Goal: Answer question/provide support: Share knowledge or assist other users

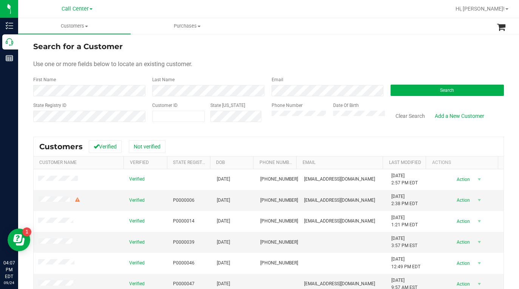
click at [437, 62] on div "Use one or more fields below to locate an existing customer." at bounding box center [268, 64] width 470 height 9
click at [347, 54] on form "Search for a Customer Use one or more fields below to locate an existing custom…" at bounding box center [268, 85] width 470 height 88
click at [400, 88] on button "Search" at bounding box center [446, 90] width 113 height 11
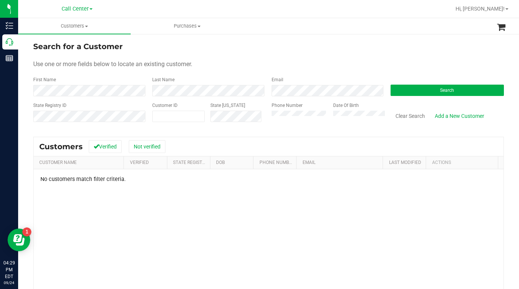
click at [257, 122] on div "State Registry ID Customer ID State [US_STATE] Phone Number Date Of Birth Clear…" at bounding box center [268, 115] width 470 height 27
click at [158, 82] on label "Last Name" at bounding box center [163, 79] width 22 height 7
click at [257, 52] on div "Search for a Customer" at bounding box center [268, 46] width 470 height 11
click at [380, 58] on form "Search for a Customer Use one or more fields below to locate an existing custom…" at bounding box center [268, 85] width 470 height 88
click at [424, 95] on button "Search" at bounding box center [446, 90] width 113 height 11
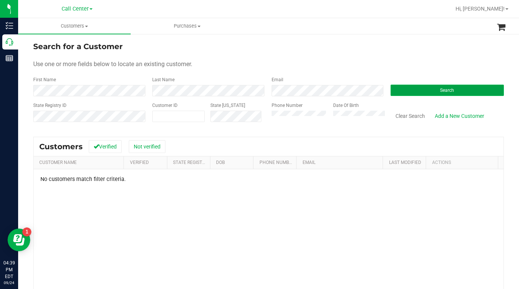
click at [417, 89] on button "Search" at bounding box center [446, 90] width 113 height 11
click at [23, 93] on div "Search for a Customer Use one or more fields below to locate an existing custom…" at bounding box center [268, 205] width 500 height 344
click at [146, 91] on div "Last Name" at bounding box center [205, 86] width 119 height 20
click at [419, 91] on button "Search" at bounding box center [446, 90] width 113 height 11
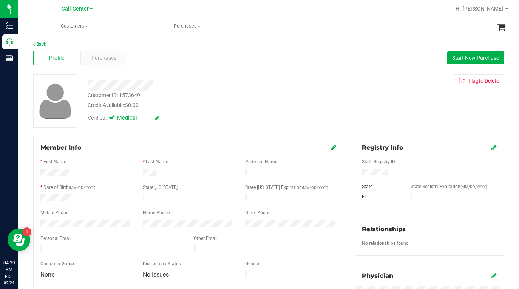
click at [237, 131] on div "Back Profile Purchases Start New Purchase Customer ID: 1573649 Credit Available…" at bounding box center [268, 281] width 470 height 481
click at [386, 112] on div "Customer ID: 1573649 Credit Available: $0.00 Verified: Medical Flag to Delete" at bounding box center [269, 100] width 482 height 53
click at [398, 107] on div "Customer ID: 1573649 Credit Available: $0.00 Verified: Medical Flag to Delete" at bounding box center [269, 100] width 482 height 53
click at [371, 88] on div "Customer ID: 1573649 Credit Available: $0.00 Verified: Medical Flag to Delete" at bounding box center [269, 100] width 482 height 53
click at [85, 28] on span "Customers" at bounding box center [74, 26] width 112 height 7
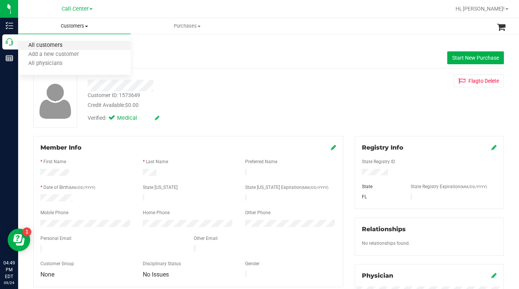
click at [63, 47] on span "All customers" at bounding box center [45, 45] width 54 height 6
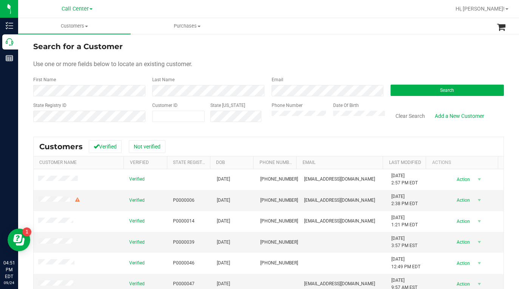
click at [346, 64] on div "Use one or more fields below to locate an existing customer." at bounding box center [268, 64] width 470 height 9
click at [426, 64] on div "Use one or more fields below to locate an existing customer." at bounding box center [268, 64] width 470 height 9
click at [365, 70] on form "Search for a Customer Use one or more fields below to locate an existing custom…" at bounding box center [268, 85] width 470 height 88
click at [301, 66] on div "Use one or more fields below to locate an existing customer." at bounding box center [268, 64] width 470 height 9
click at [294, 58] on form "Search for a Customer Use one or more fields below to locate an existing custom…" at bounding box center [268, 85] width 470 height 88
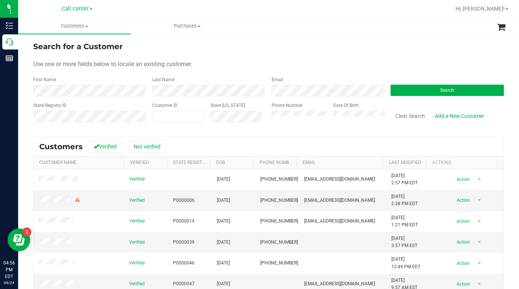
click at [357, 63] on div "Use one or more fields below to locate an existing customer." at bounding box center [268, 64] width 470 height 9
click at [408, 91] on button "Search" at bounding box center [446, 90] width 113 height 11
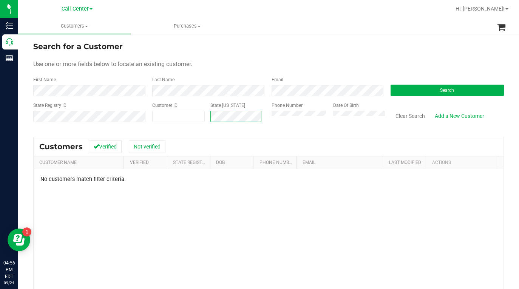
click at [209, 120] on div "State ID" at bounding box center [235, 115] width 61 height 27
click at [159, 117] on span at bounding box center [178, 116] width 52 height 11
paste input "1452698"
type input "1452698"
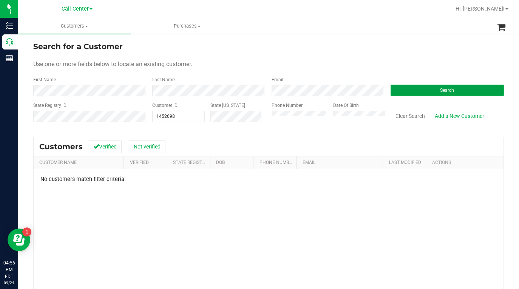
click at [430, 90] on button "Search" at bounding box center [446, 90] width 113 height 11
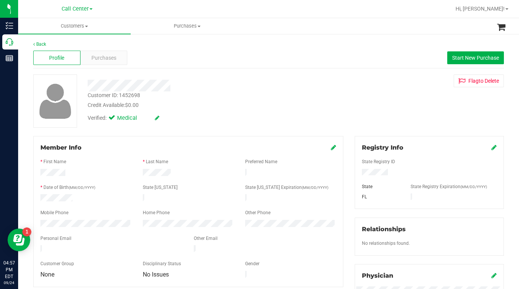
click at [362, 113] on div "Customer ID: 1452698 Credit Available: $0.00 Verified: Medical Flag to Delete" at bounding box center [269, 100] width 482 height 53
click at [99, 57] on span "Purchases" at bounding box center [103, 58] width 25 height 8
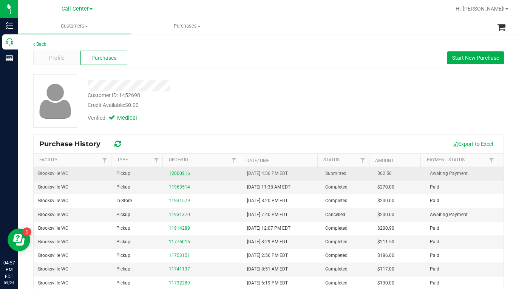
click at [175, 175] on link "12000216" at bounding box center [179, 173] width 21 height 5
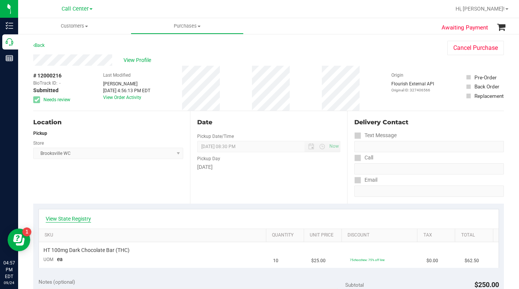
click at [87, 216] on link "View State Registry" at bounding box center [68, 219] width 45 height 8
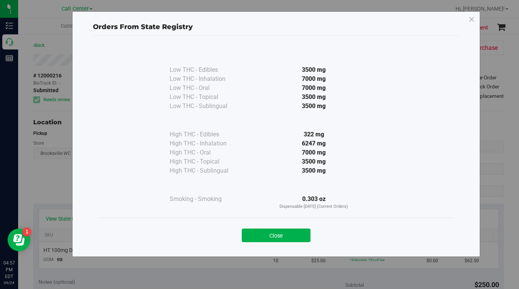
click at [88, 213] on div "Orders From State Registry Low THC - Edibles 3500 mg" at bounding box center [276, 133] width 408 height 245
click at [304, 236] on button "Close" at bounding box center [276, 235] width 69 height 14
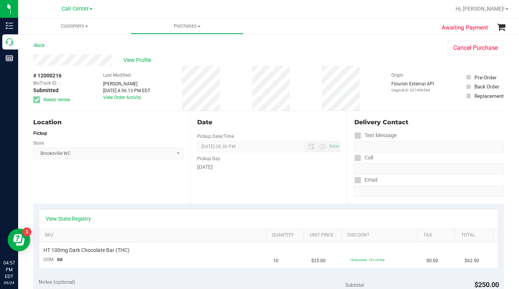
click at [368, 58] on div "View Profile" at bounding box center [232, 59] width 399 height 11
click at [373, 45] on div "Back Cancel Purchase" at bounding box center [268, 48] width 470 height 14
click at [379, 56] on div "View Profile" at bounding box center [232, 59] width 399 height 11
click at [428, 127] on div "Delivery Contact" at bounding box center [428, 124] width 149 height 12
click at [372, 59] on div "View Profile" at bounding box center [232, 59] width 399 height 11
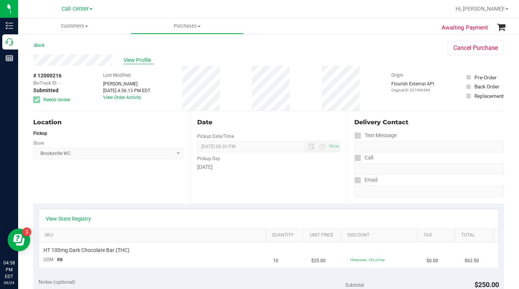
click at [131, 60] on span "View Profile" at bounding box center [138, 60] width 30 height 8
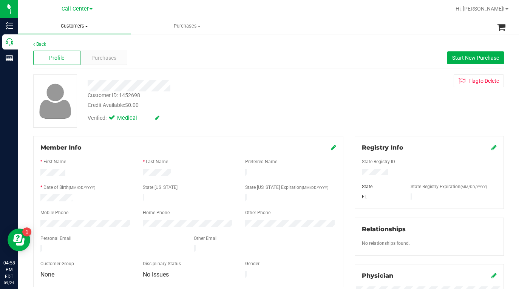
click at [87, 26] on span at bounding box center [86, 27] width 3 height 2
click at [65, 44] on span "All customers" at bounding box center [45, 45] width 54 height 6
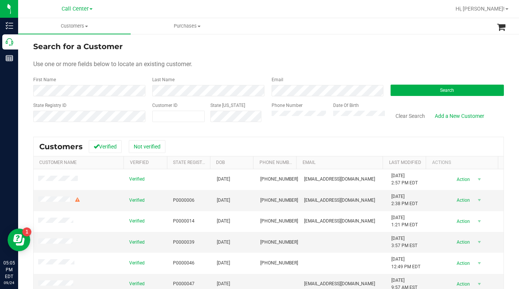
drag, startPoint x: 386, startPoint y: 56, endPoint x: 314, endPoint y: 100, distance: 84.5
click at [386, 56] on form "Search for a Customer Use one or more fields below to locate an existing custom…" at bounding box center [268, 85] width 470 height 88
click at [180, 118] on span at bounding box center [178, 116] width 52 height 11
type input "346612"
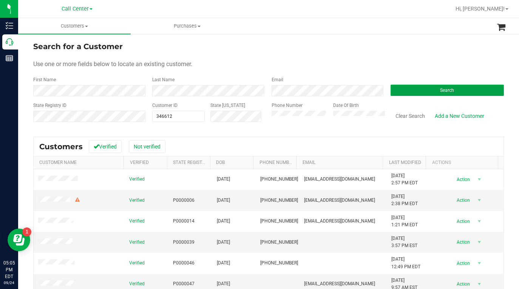
click at [442, 91] on span "Search" at bounding box center [447, 90] width 14 height 5
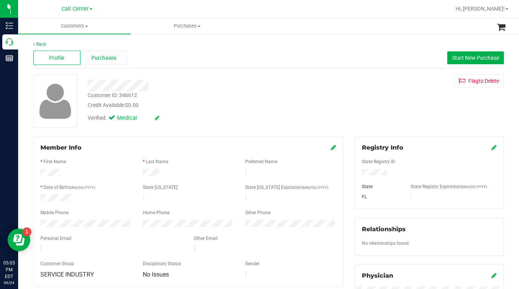
click at [103, 60] on span "Purchases" at bounding box center [103, 58] width 25 height 8
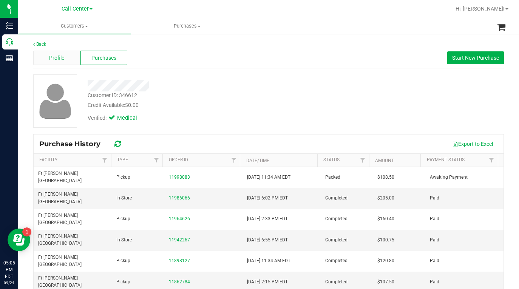
click at [62, 60] on span "Profile" at bounding box center [56, 58] width 15 height 8
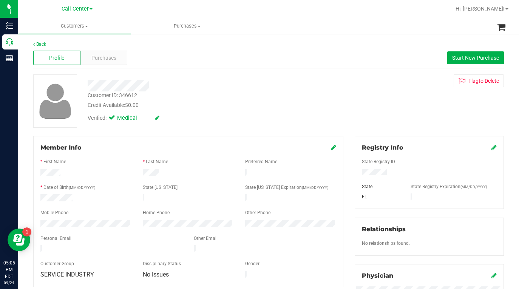
click at [384, 82] on div "Flag to Delete" at bounding box center [429, 80] width 160 height 13
click at [88, 28] on span "Customers" at bounding box center [74, 26] width 112 height 7
click at [60, 46] on span "All customers" at bounding box center [45, 45] width 54 height 6
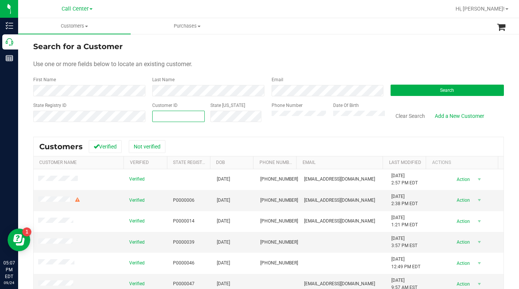
click at [162, 115] on span at bounding box center [178, 116] width 52 height 11
type input "1607149"
click at [414, 93] on button "Search" at bounding box center [446, 90] width 113 height 11
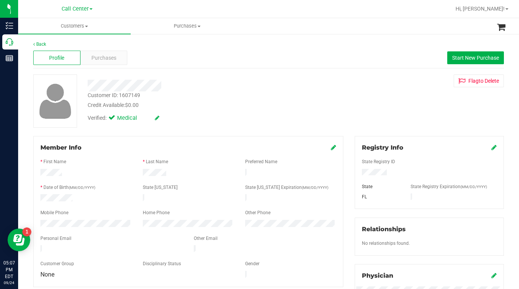
click at [371, 101] on div "Customer ID: 1607149 Credit Available: $0.00 Verified: Medical Flag to Delete" at bounding box center [269, 100] width 482 height 53
click at [94, 61] on span "Purchases" at bounding box center [103, 58] width 25 height 8
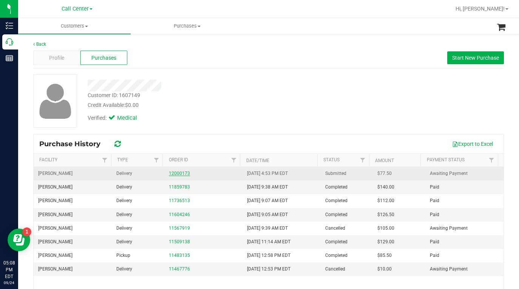
click at [174, 174] on link "12000173" at bounding box center [179, 173] width 21 height 5
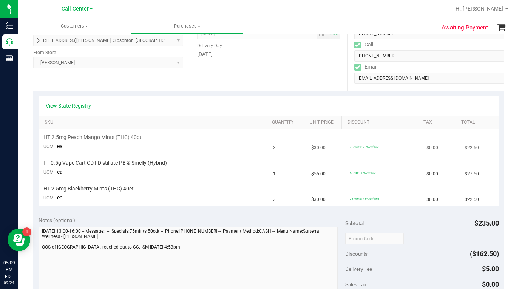
scroll to position [113, 0]
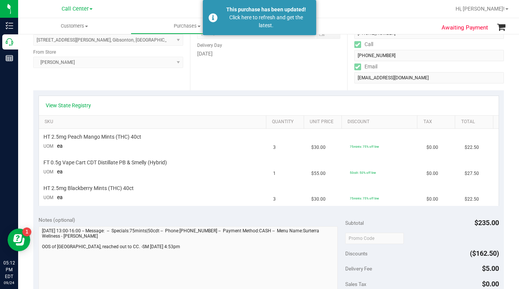
click at [403, 220] on div "Subtotal $235.00" at bounding box center [421, 223] width 153 height 14
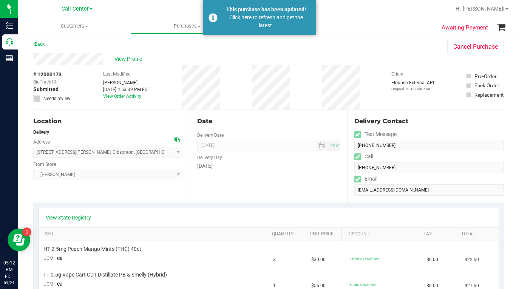
scroll to position [0, 0]
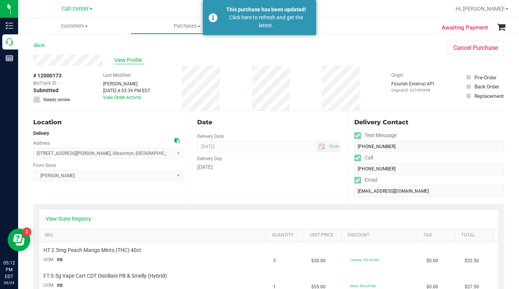
click at [122, 60] on span "View Profile" at bounding box center [129, 60] width 30 height 8
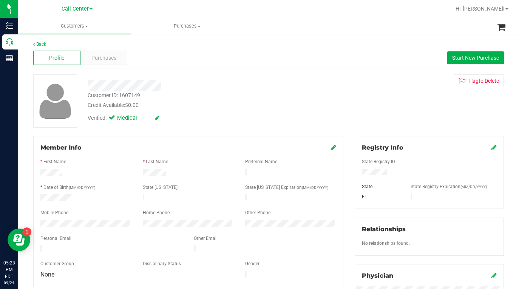
click at [392, 119] on div "Customer ID: 1607149 Credit Available: $0.00 Verified: Medical Flag to Delete" at bounding box center [269, 100] width 482 height 53
click at [392, 112] on div "Customer ID: 1607149 Credit Available: $0.00 Verified: Medical Flag to Delete" at bounding box center [269, 100] width 482 height 53
click at [374, 105] on div "Customer ID: 1607149 Credit Available: $0.00 Verified: Medical Flag to Delete" at bounding box center [269, 100] width 482 height 53
click at [88, 27] on span "Customers" at bounding box center [74, 26] width 112 height 7
click at [52, 42] on span "All customers" at bounding box center [45, 45] width 54 height 6
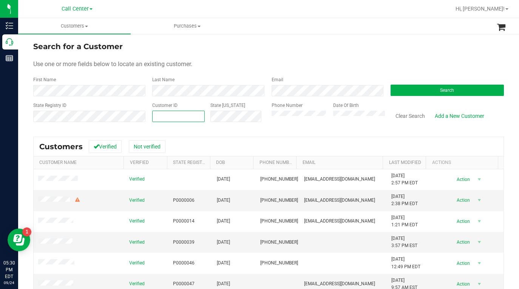
click at [157, 119] on span at bounding box center [178, 116] width 52 height 11
type input "1562837"
click at [396, 91] on button "Search" at bounding box center [446, 90] width 113 height 11
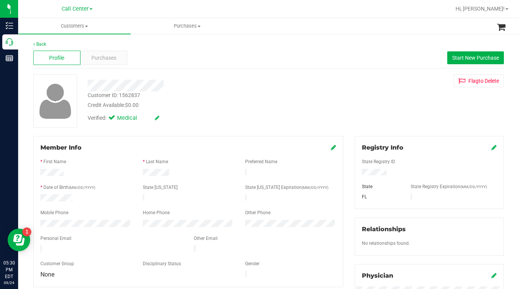
drag, startPoint x: 372, startPoint y: 109, endPoint x: 346, endPoint y: 115, distance: 26.6
click at [372, 109] on div "Customer ID: 1562837 Credit Available: $0.00 Verified: Medical Flag to Delete" at bounding box center [269, 100] width 482 height 53
drag, startPoint x: 383, startPoint y: 111, endPoint x: 303, endPoint y: 109, distance: 79.7
click at [383, 111] on div "Customer ID: 1562837 Credit Available: $0.00 Verified: Medical Flag to Delete" at bounding box center [269, 100] width 482 height 53
drag, startPoint x: 366, startPoint y: 105, endPoint x: 360, endPoint y: 105, distance: 5.7
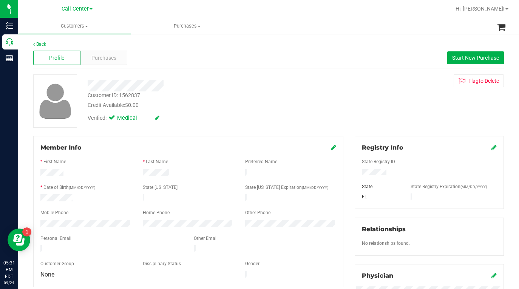
click at [366, 105] on div "Customer ID: 1562837 Credit Available: $0.00 Verified: Medical Flag to Delete" at bounding box center [269, 100] width 482 height 53
click at [108, 58] on span "Purchases" at bounding box center [103, 58] width 25 height 8
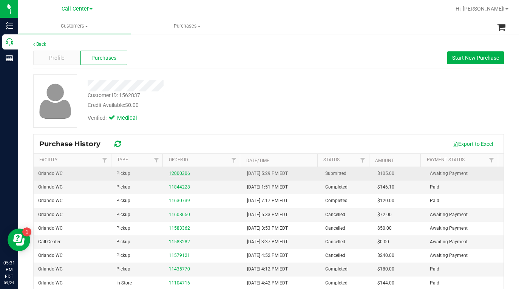
click at [173, 175] on link "12000306" at bounding box center [179, 173] width 21 height 5
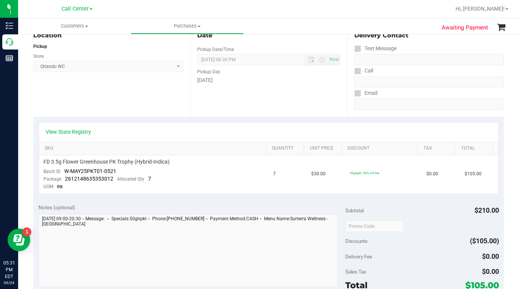
scroll to position [113, 0]
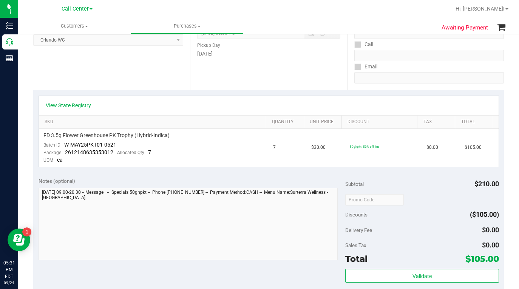
click at [65, 102] on link "View State Registry" at bounding box center [68, 106] width 45 height 8
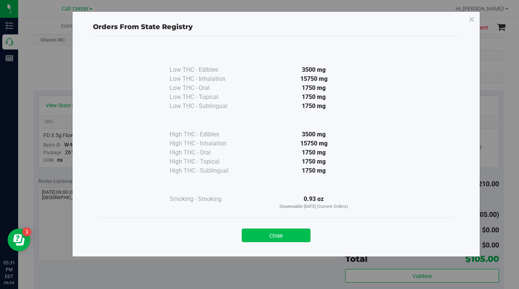
click at [249, 236] on button "Close" at bounding box center [276, 235] width 69 height 14
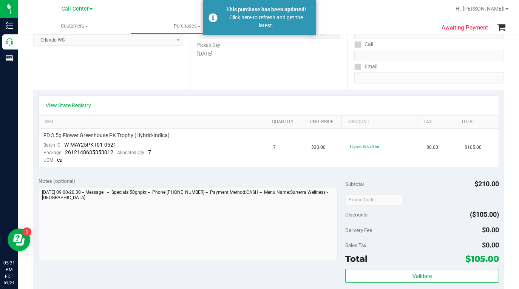
click at [369, 25] on ul "Customers All customers Add a new customer All physicians Purchases All purchas…" at bounding box center [277, 26] width 519 height 16
click at [140, 80] on div "Location Pickup Store Orlando WC Select Store Bonita Springs WC Boynton Beach W…" at bounding box center [111, 44] width 157 height 92
click at [346, 14] on div at bounding box center [292, 9] width 315 height 15
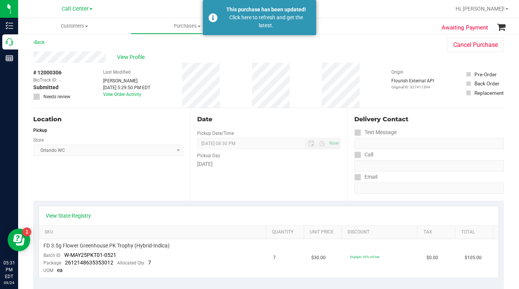
scroll to position [0, 0]
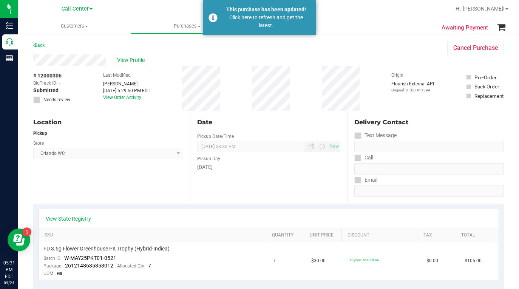
click at [126, 60] on span "View Profile" at bounding box center [132, 60] width 30 height 8
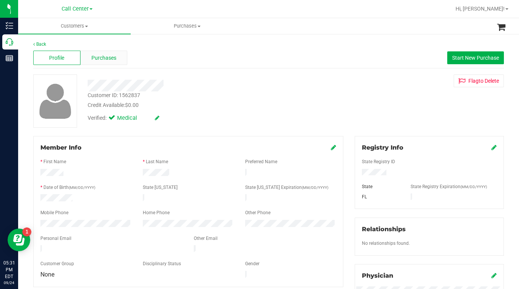
click at [104, 61] on span "Purchases" at bounding box center [103, 58] width 25 height 8
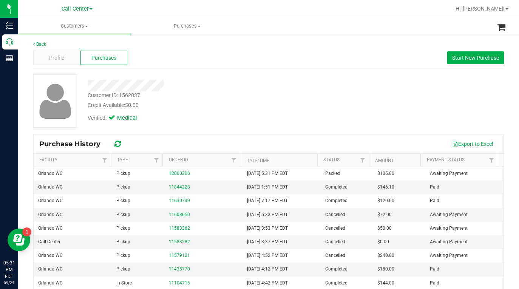
click at [216, 112] on div "Verified: Medical" at bounding box center [202, 117] width 241 height 17
click at [354, 93] on div "Customer ID: 1562837 Credit Available: $0.00 Verified: Medical" at bounding box center [269, 100] width 482 height 53
click at [63, 59] on span "Profile" at bounding box center [56, 58] width 15 height 8
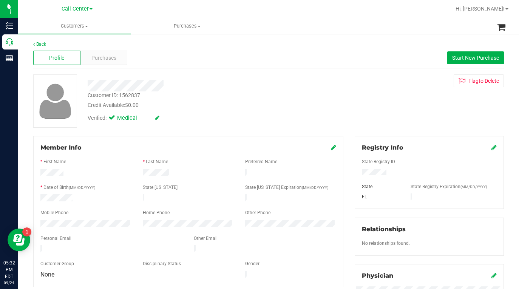
click at [385, 108] on div "Customer ID: 1562837 Credit Available: $0.00 Verified: Medical Flag to Delete" at bounding box center [269, 100] width 482 height 53
click at [401, 79] on div "Flag to Delete" at bounding box center [429, 80] width 160 height 13
click at [390, 114] on div "Customer ID: 1562837 Credit Available: $0.00 Verified: Medical Flag to Delete" at bounding box center [269, 100] width 482 height 53
click at [55, 192] on div at bounding box center [187, 193] width 295 height 2
click at [377, 108] on div "Customer ID: 1562837 Credit Available: $0.00 Verified: Medical Flag to Delete" at bounding box center [269, 100] width 482 height 53
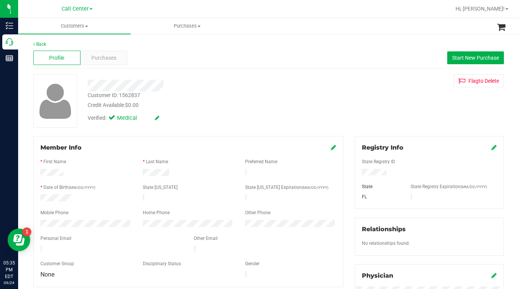
drag, startPoint x: 394, startPoint y: 100, endPoint x: 384, endPoint y: 103, distance: 11.1
click at [394, 100] on div "Customer ID: 1562837 Credit Available: $0.00 Verified: Medical Flag to Delete" at bounding box center [269, 100] width 482 height 53
click at [96, 56] on span "Purchases" at bounding box center [103, 58] width 25 height 8
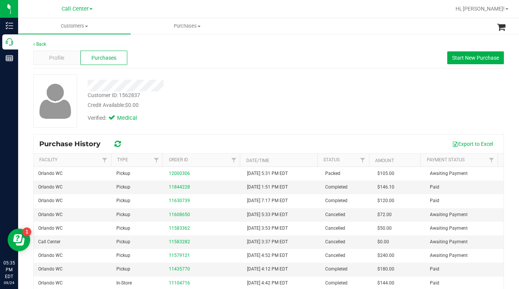
click at [56, 59] on span "Profile" at bounding box center [56, 58] width 15 height 8
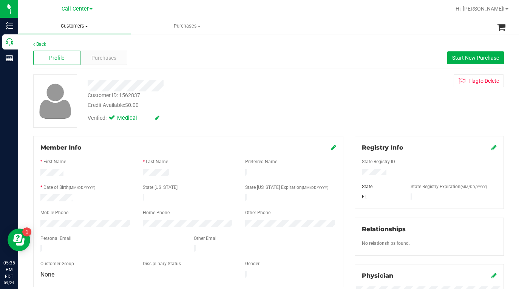
click at [86, 24] on span "Customers" at bounding box center [74, 26] width 112 height 7
click at [52, 46] on span "All customers" at bounding box center [45, 45] width 54 height 6
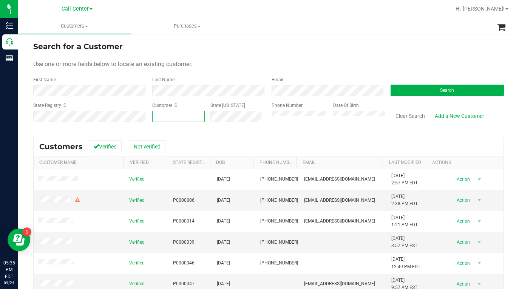
click at [156, 117] on span at bounding box center [178, 116] width 52 height 11
type input "1411935"
click at [407, 89] on button "Search" at bounding box center [446, 90] width 113 height 11
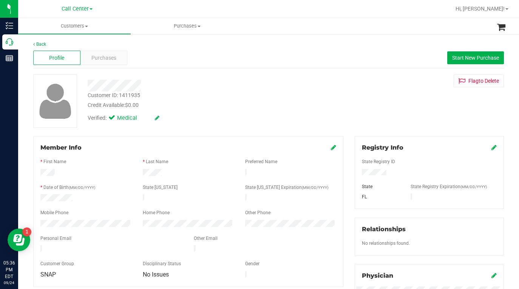
click at [384, 109] on div "Customer ID: 1411935 Credit Available: $0.00 Verified: Medical Flag to Delete" at bounding box center [269, 100] width 482 height 53
click at [103, 62] on div "Purchases" at bounding box center [103, 58] width 47 height 14
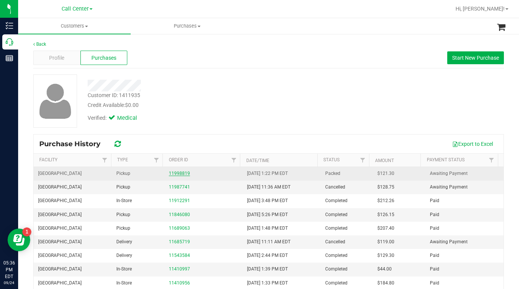
click at [174, 172] on link "11998819" at bounding box center [179, 173] width 21 height 5
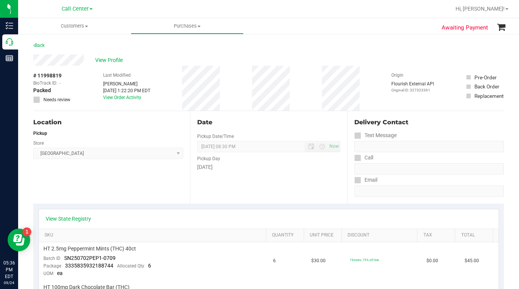
click at [52, 181] on div "Location Pickup Store North Port WC Select Store Bonita Springs WC Boynton Beac…" at bounding box center [111, 157] width 157 height 92
click at [366, 50] on div "Back" at bounding box center [268, 48] width 470 height 14
click at [378, 90] on div "# 11998819 BioTrack ID: - Packed Needs review Last Modified Woodie Perkins Sep …" at bounding box center [268, 88] width 470 height 45
click at [133, 185] on div "Location Pickup Store North Port WC Select Store Bonita Springs WC Boynton Beac…" at bounding box center [111, 157] width 157 height 92
click at [114, 183] on div "Location Pickup Store North Port WC Select Store Bonita Springs WC Boynton Beac…" at bounding box center [111, 157] width 157 height 92
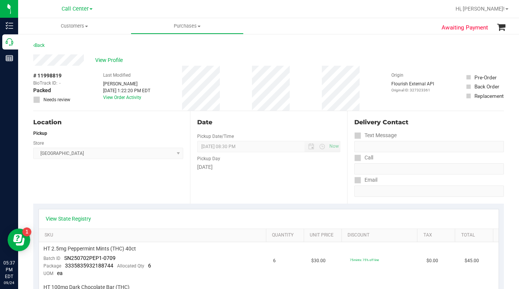
click at [96, 186] on div "Location Pickup Store North Port WC Select Store Bonita Springs WC Boynton Beac…" at bounding box center [111, 157] width 157 height 92
click at [104, 184] on div "Location Pickup Store North Port WC Select Store Bonita Springs WC Boynton Beac…" at bounding box center [111, 157] width 157 height 92
click at [95, 190] on div "Location Pickup Store North Port WC Select Store Bonita Springs WC Boynton Beac…" at bounding box center [111, 157] width 157 height 92
click at [76, 191] on div "Location Pickup Store North Port WC Select Store Bonita Springs WC Boynton Beac…" at bounding box center [111, 157] width 157 height 92
click at [382, 69] on div "# 11998819 BioTrack ID: - Packed Needs review Last Modified Woodie Perkins Sep …" at bounding box center [268, 88] width 470 height 45
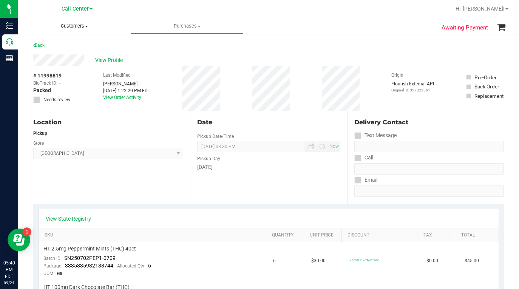
click at [87, 26] on span at bounding box center [86, 27] width 3 height 2
click at [42, 46] on span "All customers" at bounding box center [45, 45] width 54 height 6
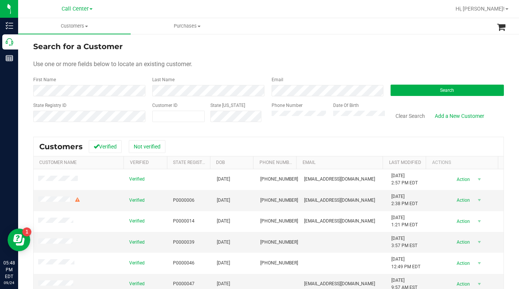
click at [352, 60] on div "Use one or more fields below to locate an existing customer." at bounding box center [268, 64] width 470 height 9
click at [403, 92] on button "Search" at bounding box center [446, 90] width 113 height 11
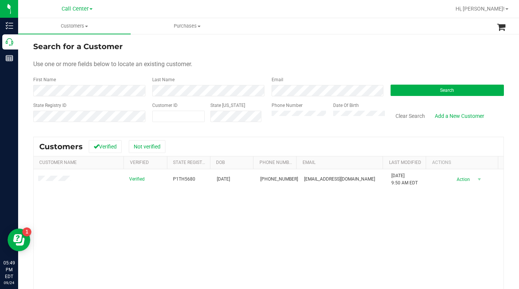
click at [415, 69] on form "Search for a Customer Use one or more fields below to locate an existing custom…" at bounding box center [268, 85] width 470 height 88
click at [266, 115] on div "Phone Number Date Of Birth" at bounding box center [325, 115] width 119 height 27
click at [173, 117] on span at bounding box center [178, 116] width 52 height 11
paste input "1461630"
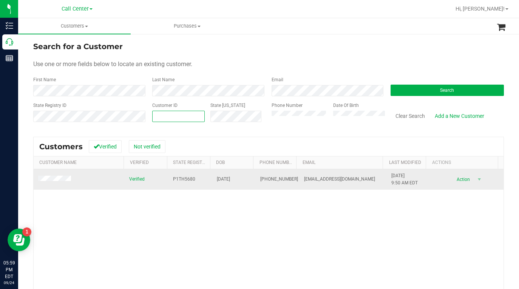
type input "1461630"
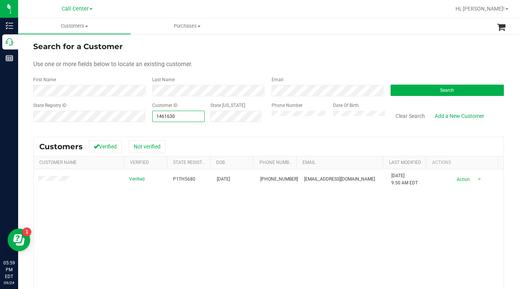
type input "1461630"
click at [411, 98] on form "Search for a Customer Use one or more fields below to locate an existing custom…" at bounding box center [268, 85] width 470 height 88
click at [401, 94] on button "Search" at bounding box center [446, 90] width 113 height 11
click at [395, 88] on button "Search" at bounding box center [446, 90] width 113 height 11
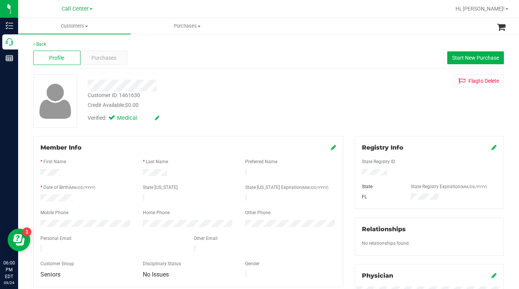
click at [394, 114] on div "Customer ID: 1461630 Credit Available: $0.00 Verified: Medical Flag to Delete" at bounding box center [269, 100] width 482 height 53
click at [86, 29] on span "Customers" at bounding box center [74, 26] width 112 height 7
click at [48, 48] on span "All customers" at bounding box center [45, 45] width 54 height 6
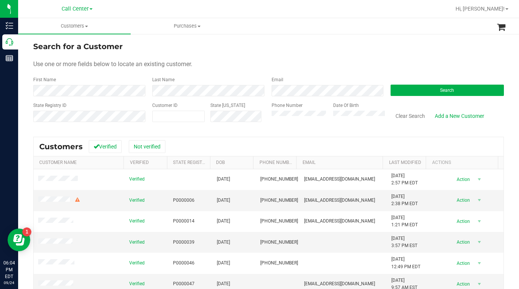
click at [415, 49] on div "Search for a Customer" at bounding box center [268, 46] width 470 height 11
click at [421, 55] on form "Search for a Customer Use one or more fields below to locate an existing custom…" at bounding box center [268, 85] width 470 height 88
click at [400, 65] on div "Use one or more fields below to locate an existing customer." at bounding box center [268, 64] width 470 height 9
click at [420, 89] on button "Search" at bounding box center [446, 90] width 113 height 11
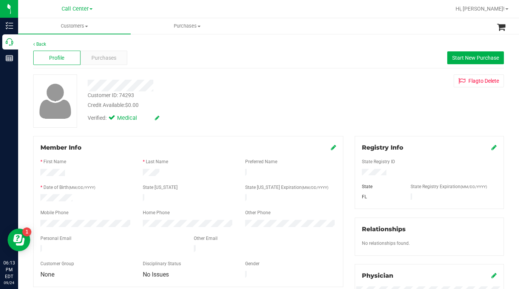
click at [196, 118] on div "Verified: Medical" at bounding box center [202, 117] width 241 height 17
click at [106, 57] on span "Purchases" at bounding box center [103, 58] width 25 height 8
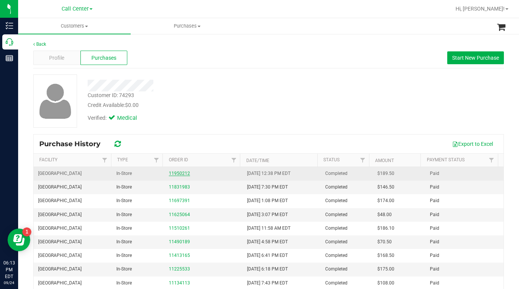
click at [172, 172] on link "11950212" at bounding box center [179, 173] width 21 height 5
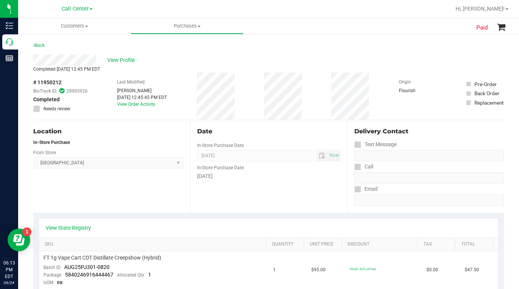
click at [95, 187] on div "Location In-Store Purchase From Store Palm Bay WC Select Store Bonita Springs W…" at bounding box center [111, 166] width 157 height 92
click at [103, 187] on div "Location In-Store Purchase From Store Palm Bay WC Select Store Bonita Springs W…" at bounding box center [111, 166] width 157 height 92
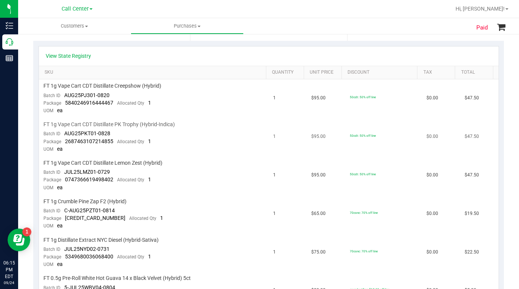
scroll to position [189, 0]
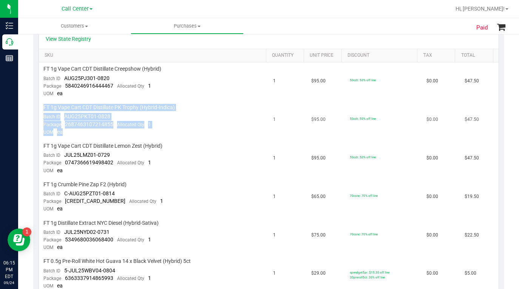
drag, startPoint x: 43, startPoint y: 107, endPoint x: 89, endPoint y: 134, distance: 52.4
click at [89, 134] on td "FT 1g Vape Cart CDT Distillate PK Trophy (Hybrid-Indica) Batch ID AUG25PKT01-08…" at bounding box center [154, 120] width 230 height 38
copy td "FT 1g Vape Cart CDT Distillate PK Trophy (Hybrid-Indica) Batch ID AUG25PKT01-08…"
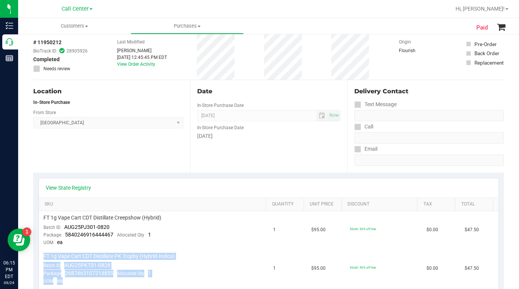
scroll to position [0, 0]
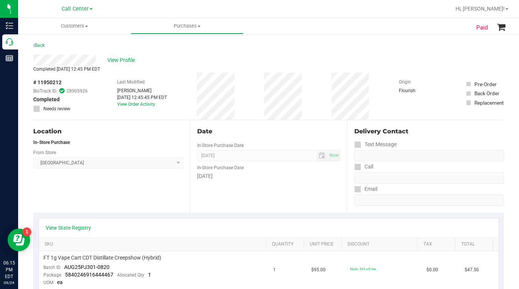
click at [49, 194] on div "Location In-Store Purchase From Store Palm Bay WC Select Store Bonita Springs W…" at bounding box center [111, 166] width 157 height 92
click at [115, 58] on span "View Profile" at bounding box center [122, 60] width 30 height 8
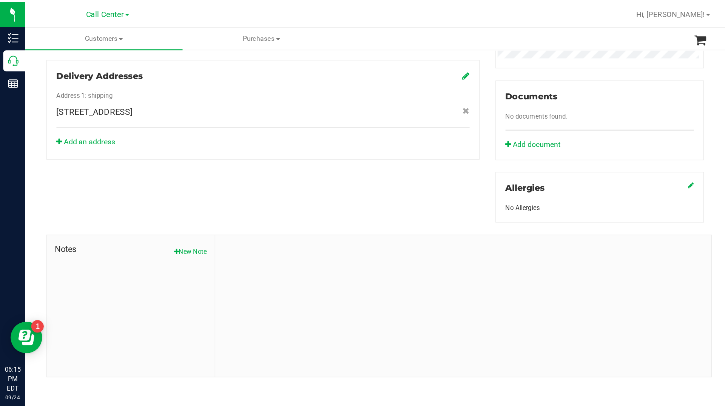
scroll to position [257, 0]
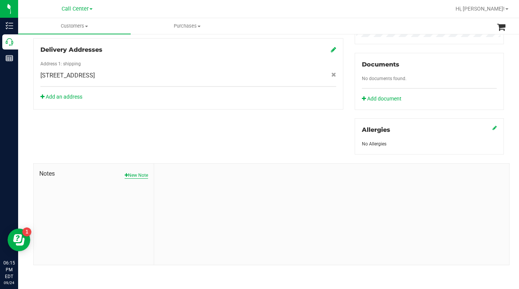
click at [132, 177] on button "New Note" at bounding box center [136, 175] width 23 height 7
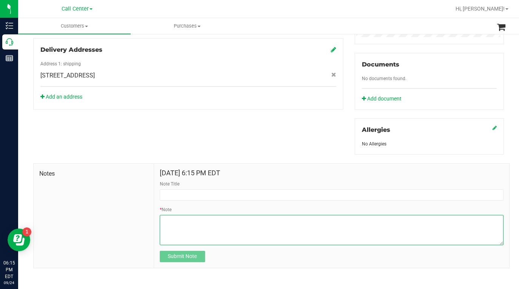
click at [163, 224] on textarea "* Note" at bounding box center [331, 230] width 343 height 30
paste textarea "FT 1g Vape Cart CDT Distillate PK Trophy (Hybrid-Indica) Batch IDAUG25PKT01-082…"
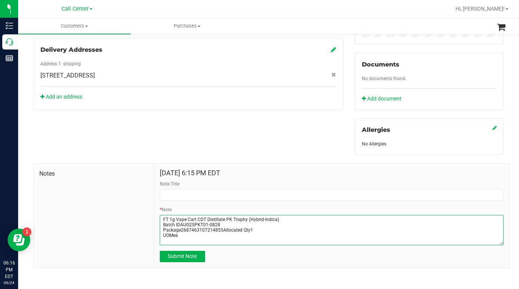
click at [160, 219] on textarea "* Note" at bounding box center [331, 230] width 343 height 30
click at [169, 216] on textarea "* Note" at bounding box center [331, 230] width 343 height 30
type textarea "FT 1g Vape Cart CDT Distillate PK Trophy (Hybrid-Indica) Batch IDAUG25PKT01-082…"
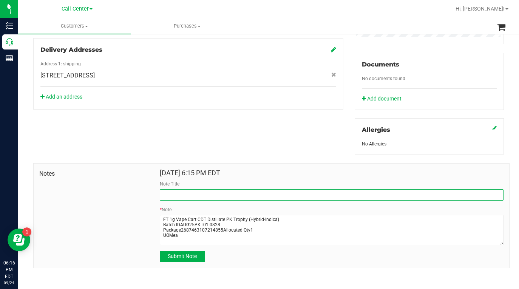
click at [172, 196] on input "Note Title" at bounding box center [331, 194] width 343 height 11
type input "CDT cart leaking"
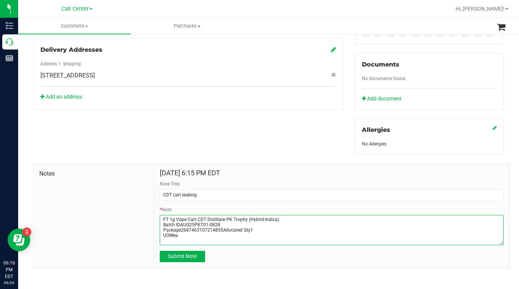
click at [165, 217] on textarea "* Note" at bounding box center [331, 230] width 343 height 30
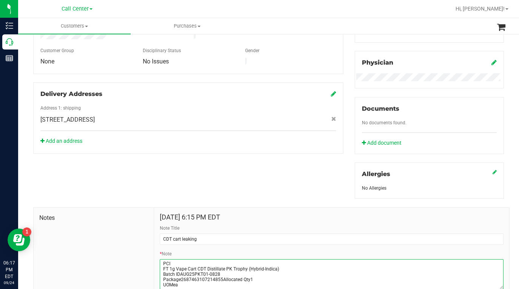
scroll to position [260, 0]
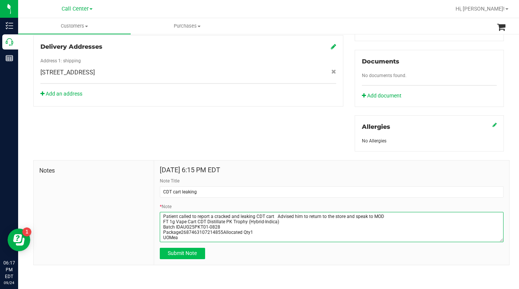
type textarea "Patient called to report a cracked and leaking CDT cart Advised him to return t…"
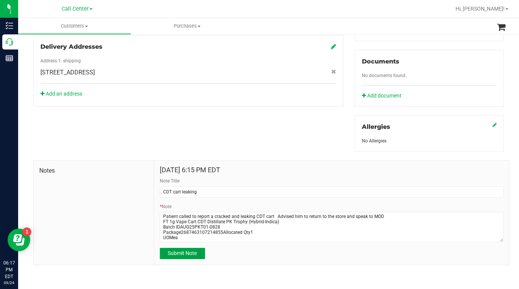
click at [182, 250] on span "Submit Note" at bounding box center [182, 253] width 29 height 6
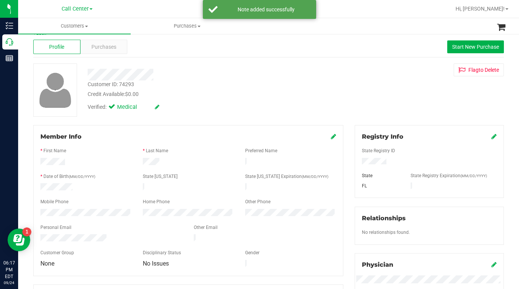
scroll to position [0, 0]
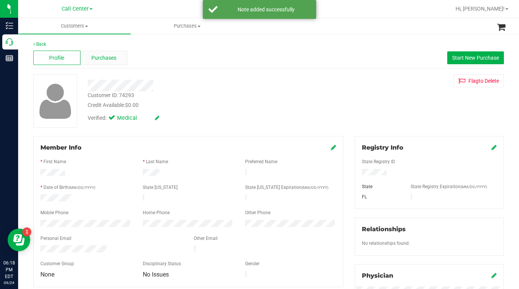
click at [97, 54] on span "Purchases" at bounding box center [103, 58] width 25 height 8
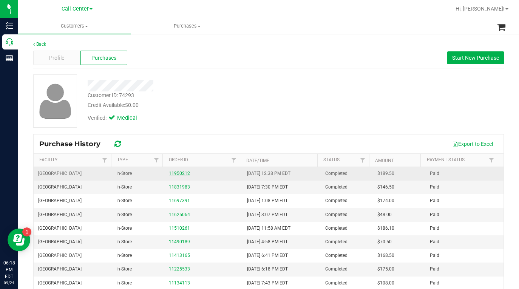
click at [174, 174] on link "11950212" at bounding box center [179, 173] width 21 height 5
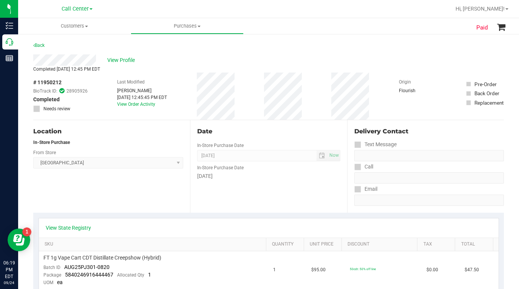
click at [76, 200] on div "Location In-Store Purchase From Store Palm Bay WC Select Store Bonita Springs W…" at bounding box center [111, 166] width 157 height 92
click at [80, 194] on div "Location In-Store Purchase From Store Palm Bay WC Select Store Bonita Springs W…" at bounding box center [111, 166] width 157 height 92
click at [82, 193] on div "Location In-Store Purchase From Store Palm Bay WC Select Store Bonita Springs W…" at bounding box center [111, 166] width 157 height 92
click at [80, 194] on div "Location In-Store Purchase From Store Palm Bay WC Select Store Bonita Springs W…" at bounding box center [111, 166] width 157 height 92
click at [118, 60] on span "View Profile" at bounding box center [122, 60] width 30 height 8
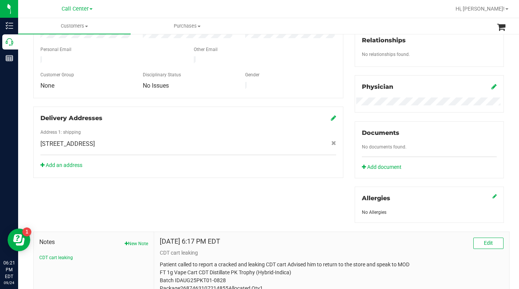
scroll to position [226, 0]
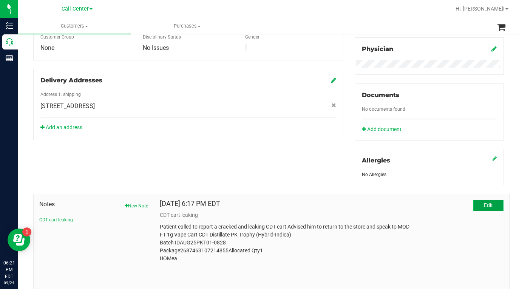
click at [489, 204] on button "Edit" at bounding box center [488, 205] width 30 height 11
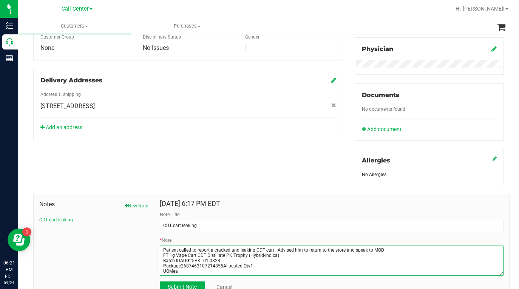
click at [386, 249] on textarea "* Note" at bounding box center [331, 260] width 343 height 30
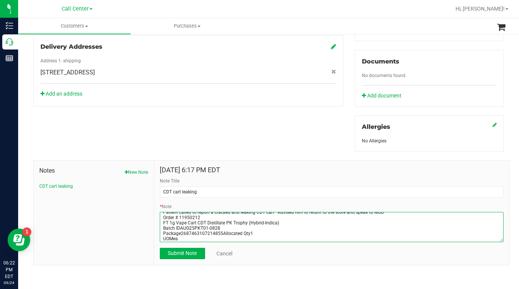
scroll to position [5, 0]
click at [220, 229] on textarea "* Note" at bounding box center [331, 227] width 343 height 30
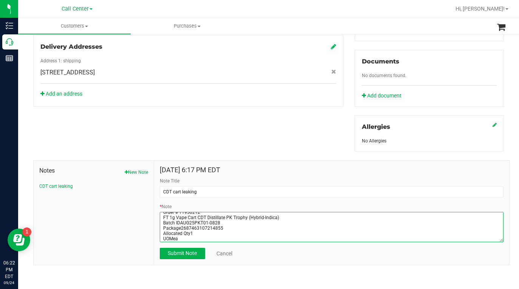
scroll to position [11, 0]
click at [160, 237] on textarea "* Note" at bounding box center [331, 227] width 343 height 30
click at [215, 237] on textarea "* Note" at bounding box center [331, 227] width 343 height 30
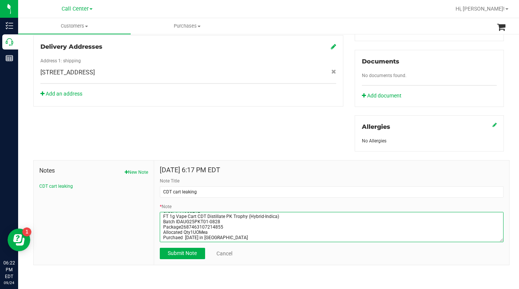
click at [175, 233] on textarea "* Note" at bounding box center [331, 227] width 343 height 30
click at [166, 235] on textarea "* Note" at bounding box center [331, 227] width 343 height 30
click at [236, 233] on textarea "* Note" at bounding box center [331, 227] width 343 height 30
type textarea "Patient called to report a cracked and leaking CDT cart Advised him to return t…"
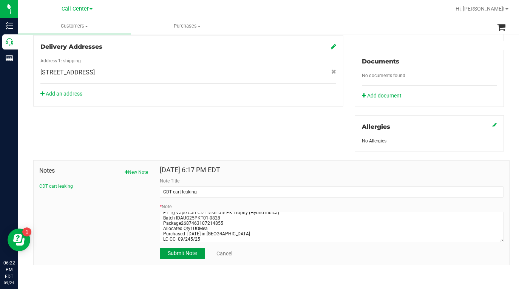
click at [176, 253] on span "Submit Note" at bounding box center [182, 253] width 29 height 6
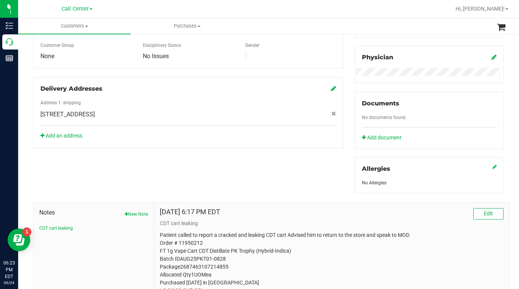
scroll to position [257, 0]
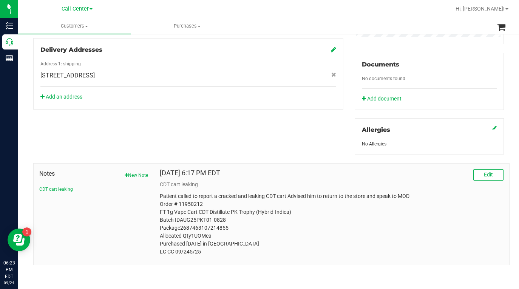
click at [137, 131] on div "Member Info * First Name * Last Name Preferred Name * Date of Birth (MM/DD/YYYY…" at bounding box center [269, 72] width 482 height 386
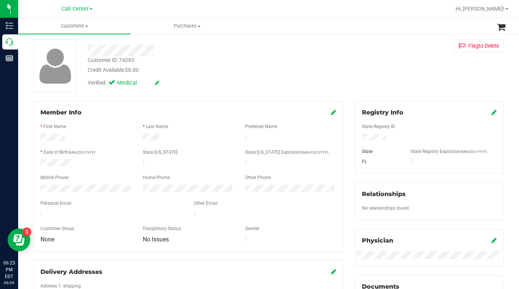
scroll to position [0, 0]
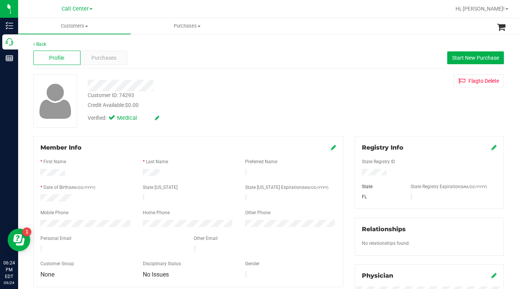
click at [199, 113] on div "Verified: Medical" at bounding box center [202, 117] width 241 height 17
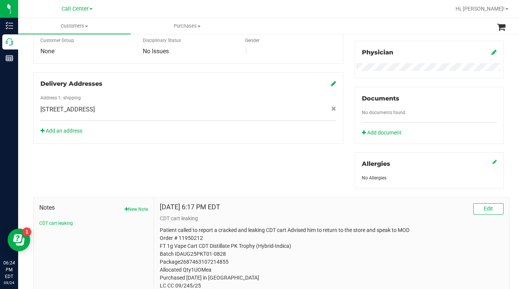
scroll to position [257, 0]
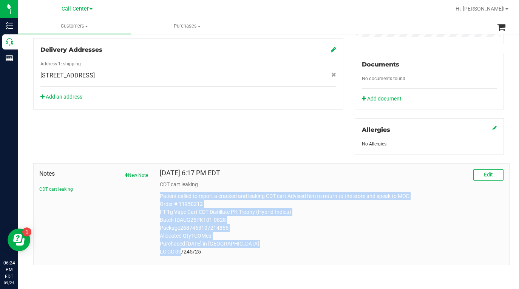
drag, startPoint x: 159, startPoint y: 195, endPoint x: 227, endPoint y: 254, distance: 89.9
click at [237, 255] on div "Sep 24, 2025 6:17 PM EDT Edit CDT cart leaking Patient called to report a crack…" at bounding box center [331, 213] width 355 height 101
copy p "Patient called to report a cracked and leaking CDT cart Advised him to return t…"
click at [373, 229] on p "Patient called to report a cracked and leaking CDT cart Advised him to return t…" at bounding box center [331, 223] width 343 height 63
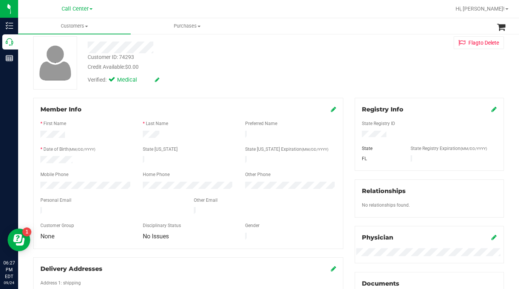
scroll to position [0, 0]
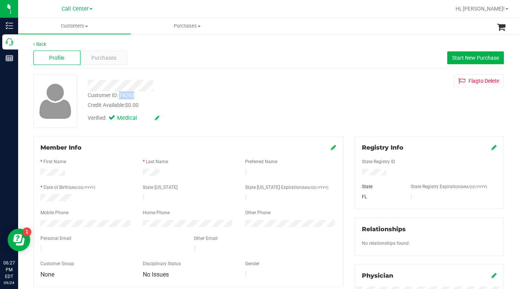
drag, startPoint x: 119, startPoint y: 94, endPoint x: 144, endPoint y: 97, distance: 25.0
click at [145, 97] on div "Customer ID: 74293 Credit Available: $0.00" at bounding box center [202, 100] width 241 height 18
copy div "74293"
click at [379, 102] on div "Customer ID: 74293 Credit Available: $0.00 Verified: Medical Flag to Delete" at bounding box center [269, 100] width 482 height 53
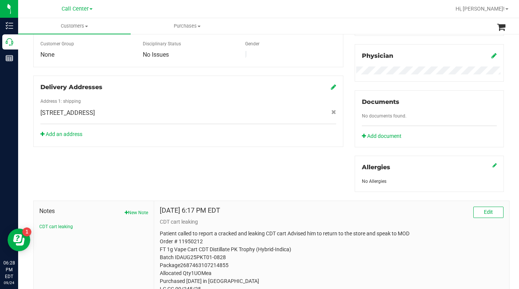
scroll to position [257, 0]
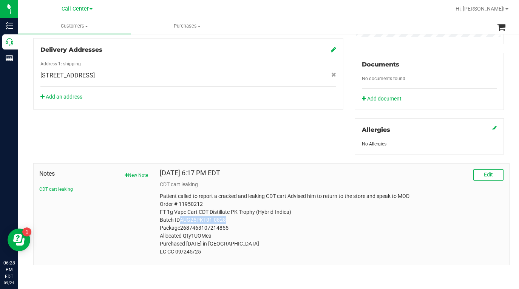
drag, startPoint x: 179, startPoint y: 218, endPoint x: 224, endPoint y: 219, distance: 45.7
click at [224, 219] on p "Patient called to report a cracked and leaking CDT cart Advised him to return t…" at bounding box center [331, 223] width 343 height 63
copy p "AUG25PKT01-0828"
click at [398, 173] on div "Sep 24, 2025 6:17 PM EDT Edit" at bounding box center [331, 174] width 343 height 11
click at [160, 213] on p "Patient called to report a cracked and leaking CDT cart Advised him to return t…" at bounding box center [331, 223] width 343 height 63
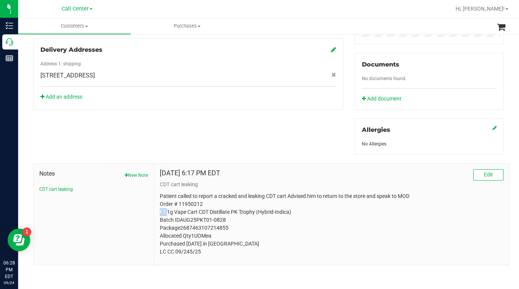
click at [160, 213] on p "Patient called to report a cracked and leaking CDT cart Advised him to return t…" at bounding box center [331, 223] width 343 height 63
click at [172, 220] on p "Patient called to report a cracked and leaking CDT cart Advised him to return t…" at bounding box center [331, 223] width 343 height 63
drag, startPoint x: 177, startPoint y: 218, endPoint x: 220, endPoint y: 220, distance: 43.1
click at [232, 220] on p "Patient called to report a cracked and leaking CDT cart Advised him to return t…" at bounding box center [331, 223] width 343 height 63
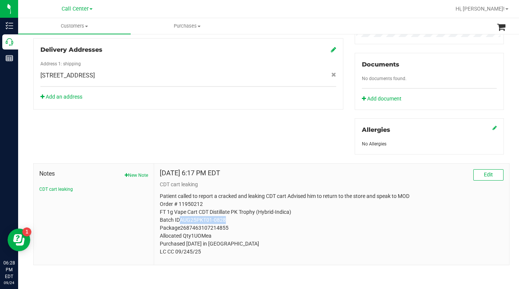
copy p "AUG25PKT01-0828"
click at [374, 248] on p "Patient called to report a cracked and leaking CDT cart Advised him to return t…" at bounding box center [331, 223] width 343 height 63
click at [482, 177] on button "Edit" at bounding box center [488, 174] width 30 height 11
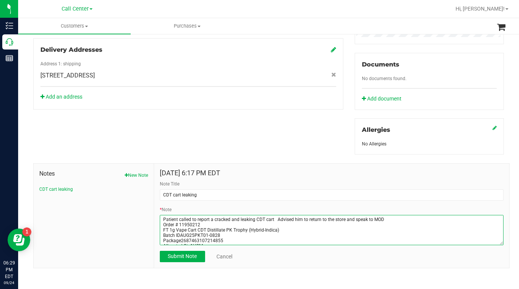
click at [344, 219] on textarea "* Note" at bounding box center [331, 230] width 343 height 30
click at [342, 217] on textarea "* Note" at bounding box center [331, 230] width 343 height 30
type textarea "Patient called to report a cracked and leaking CDT cart Advised him to return t…"
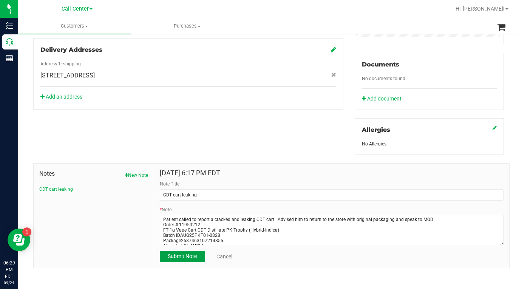
click at [176, 257] on span "Submit Note" at bounding box center [182, 256] width 29 height 6
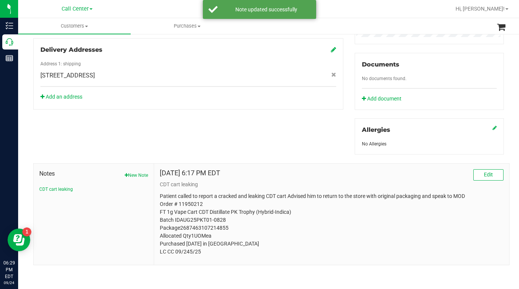
click at [162, 192] on p "Patient called to report a cracked and leaking CDT cart Advised him to return t…" at bounding box center [331, 223] width 343 height 63
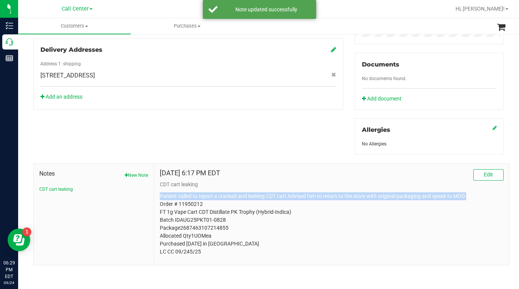
click at [162, 192] on p "Patient called to report a cracked and leaking CDT cart Advised him to return t…" at bounding box center [331, 223] width 343 height 63
copy p "Patient called to report a cracked and leaking CDT cart Advised him to return t…"
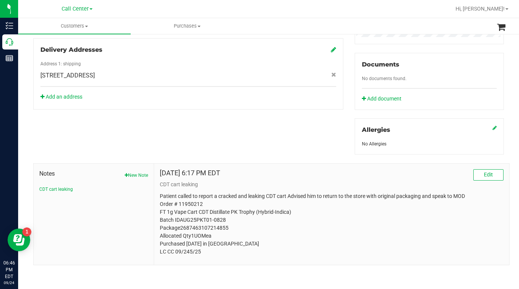
click at [373, 241] on p "Patient called to report a cracked and leaking CDT cart Advised him to return t…" at bounding box center [331, 223] width 343 height 63
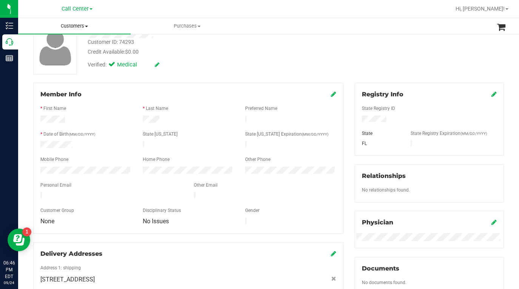
scroll to position [0, 0]
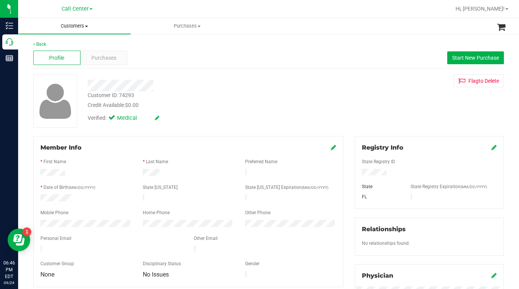
click at [87, 27] on span at bounding box center [86, 27] width 3 height 2
click at [35, 46] on span "All customers" at bounding box center [45, 45] width 54 height 6
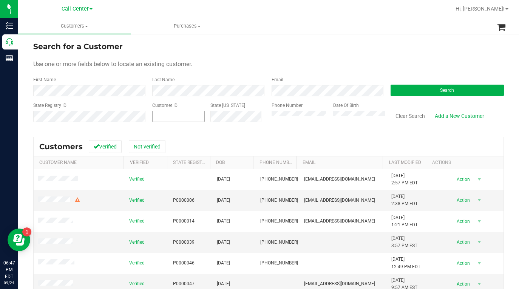
click at [160, 115] on span at bounding box center [178, 116] width 52 height 11
type input "411395"
click at [403, 89] on button "Search" at bounding box center [446, 90] width 113 height 11
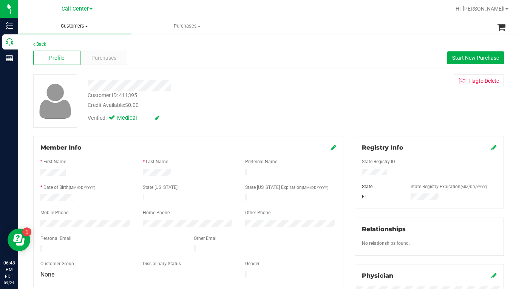
click at [87, 26] on span at bounding box center [86, 27] width 3 height 2
click at [50, 45] on span "All customers" at bounding box center [45, 45] width 54 height 6
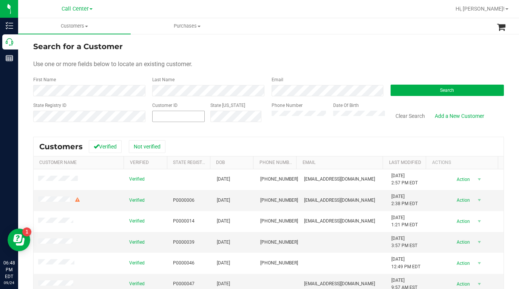
click at [171, 113] on span at bounding box center [178, 116] width 52 height 11
type input "441395"
click at [402, 85] on button "Search" at bounding box center [446, 90] width 113 height 11
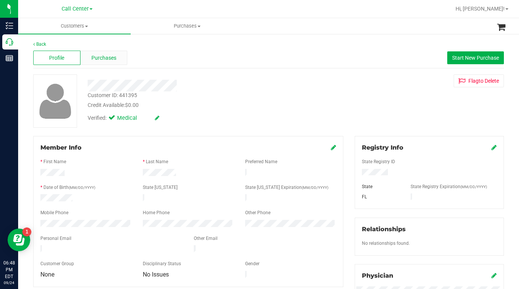
click at [110, 60] on span "Purchases" at bounding box center [103, 58] width 25 height 8
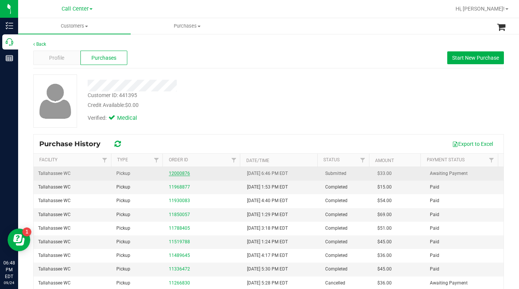
click at [176, 174] on link "12000876" at bounding box center [179, 173] width 21 height 5
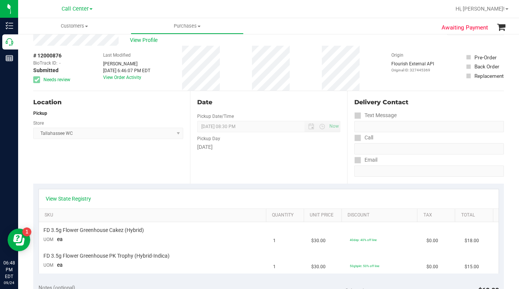
scroll to position [38, 0]
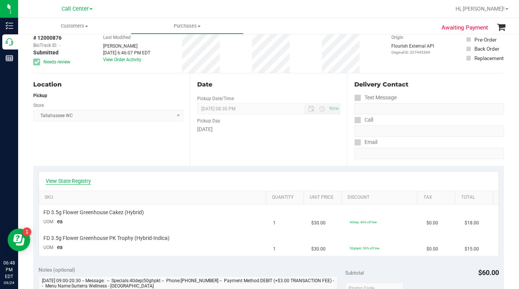
click at [73, 178] on link "View State Registry" at bounding box center [68, 181] width 45 height 8
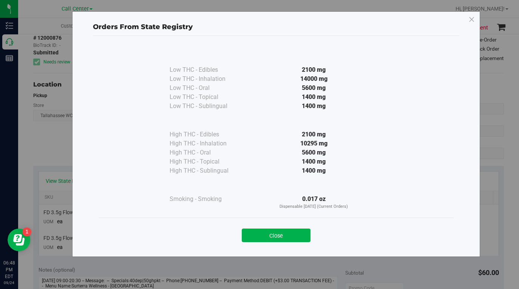
click at [282, 243] on div "Close" at bounding box center [275, 232] width 355 height 31
click at [265, 232] on button "Close" at bounding box center [276, 235] width 69 height 14
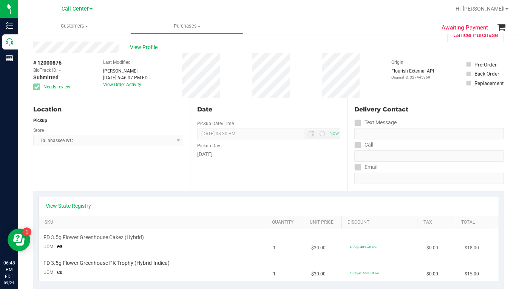
scroll to position [0, 0]
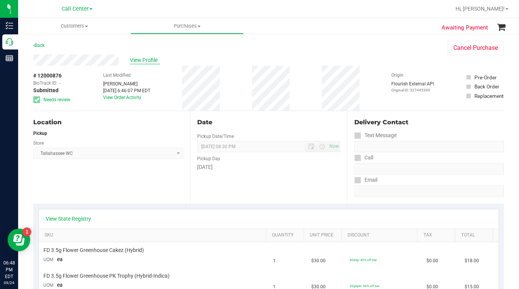
click at [139, 60] on span "View Profile" at bounding box center [145, 60] width 30 height 8
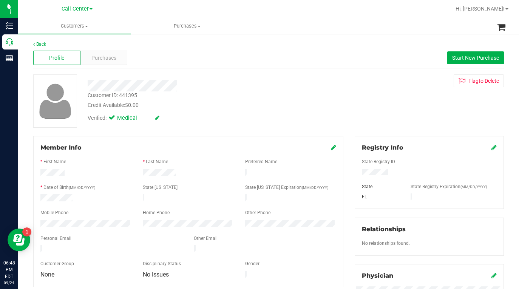
drag, startPoint x: 394, startPoint y: 117, endPoint x: 384, endPoint y: 111, distance: 11.8
click at [394, 117] on div "Customer ID: 441395 Credit Available: $0.00 Verified: Medical Flag to Delete" at bounding box center [269, 100] width 482 height 53
drag, startPoint x: 408, startPoint y: 116, endPoint x: 384, endPoint y: 124, distance: 25.5
click at [408, 115] on div "Customer ID: 441395 Credit Available: $0.00 Verified: Medical Flag to Delete" at bounding box center [269, 100] width 482 height 53
click at [387, 118] on div "Customer ID: 441395 Credit Available: $0.00 Verified: Medical Flag to Delete" at bounding box center [269, 100] width 482 height 53
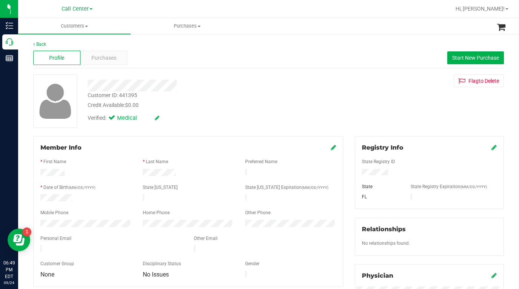
click at [385, 108] on div "Customer ID: 441395 Credit Available: $0.00 Verified: Medical Flag to Delete" at bounding box center [269, 100] width 482 height 53
click at [101, 57] on span "Purchases" at bounding box center [103, 58] width 25 height 8
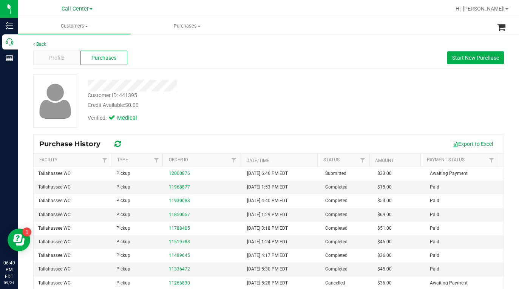
click at [263, 104] on div "Credit Available: $0.00" at bounding box center [202, 105] width 229 height 8
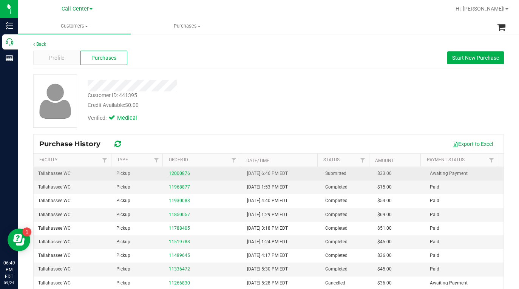
click at [177, 173] on link "12000876" at bounding box center [179, 173] width 21 height 5
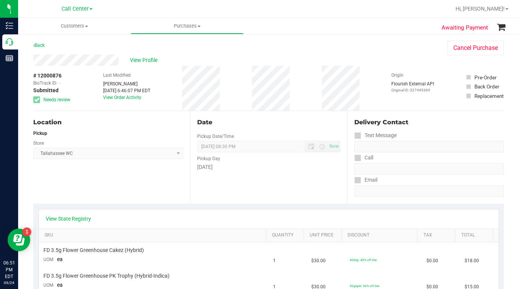
click at [396, 64] on div "View Profile" at bounding box center [232, 59] width 399 height 11
click at [87, 27] on span at bounding box center [86, 27] width 3 height 2
click at [55, 44] on span "All customers" at bounding box center [45, 45] width 54 height 6
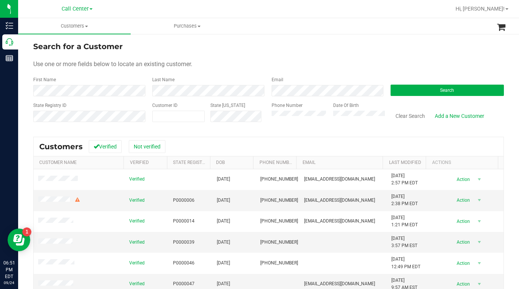
click at [374, 74] on form "Search for a Customer Use one or more fields below to locate an existing custom…" at bounding box center [268, 85] width 470 height 88
click at [160, 117] on span at bounding box center [178, 116] width 52 height 11
type input "1461194"
click at [416, 88] on button "Search" at bounding box center [446, 90] width 113 height 11
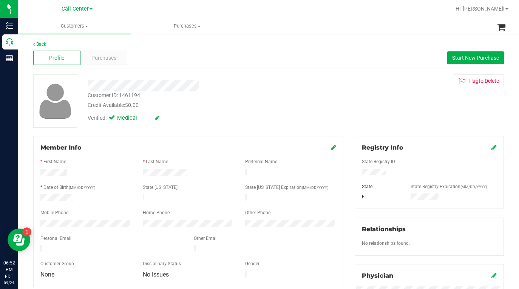
click at [69, 218] on div at bounding box center [187, 219] width 295 height 2
drag, startPoint x: 412, startPoint y: 105, endPoint x: 384, endPoint y: 132, distance: 39.0
click at [411, 106] on div "Customer ID: 1461194 Credit Available: $0.00 Verified: Medical Flag to Delete" at bounding box center [269, 100] width 482 height 53
click at [395, 110] on div "Customer ID: 1461194 Credit Available: $0.00 Verified: Medical Flag to Delete" at bounding box center [269, 100] width 482 height 53
click at [362, 114] on div "Customer ID: 1461194 Credit Available: $0.00 Verified: Medical Flag to Delete" at bounding box center [269, 100] width 482 height 53
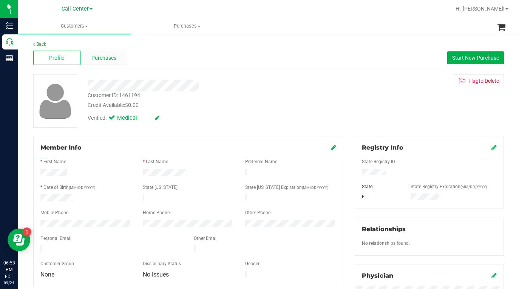
click at [103, 61] on span "Purchases" at bounding box center [103, 58] width 25 height 8
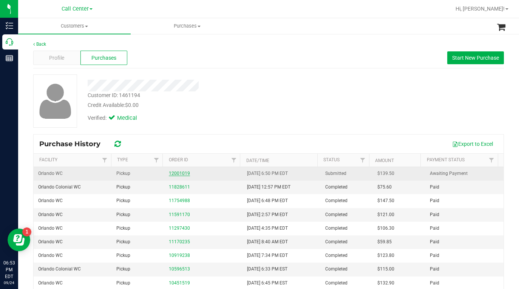
click at [176, 171] on link "12001019" at bounding box center [179, 173] width 21 height 5
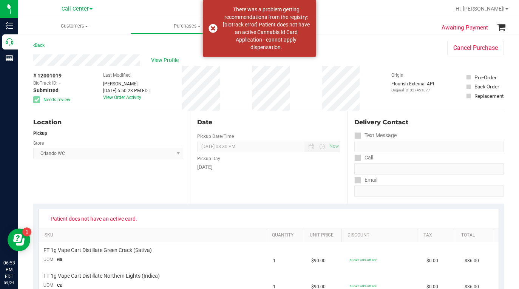
click at [123, 176] on div "Location Pickup Store Orlando WC Select Store Bonita Springs WC Boynton Beach W…" at bounding box center [111, 157] width 157 height 92
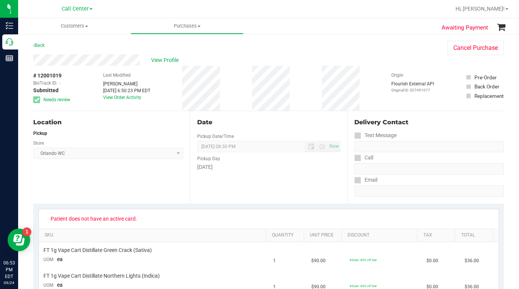
click at [349, 58] on div "View Profile" at bounding box center [232, 59] width 399 height 11
click at [394, 61] on div "View Profile" at bounding box center [232, 59] width 399 height 11
click at [82, 185] on div "Location Pickup Store Orlando WC Select Store Bonita Springs WC Boynton Beach W…" at bounding box center [111, 157] width 157 height 92
click at [392, 102] on div "Origin Flourish External API Original ID: 327451077" at bounding box center [412, 88] width 43 height 45
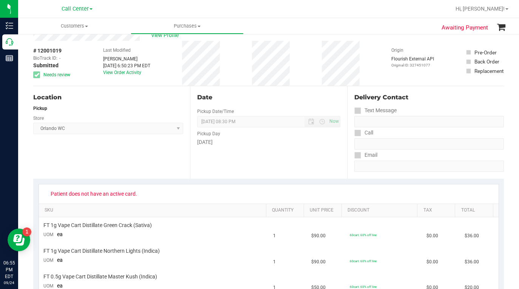
scroll to position [113, 0]
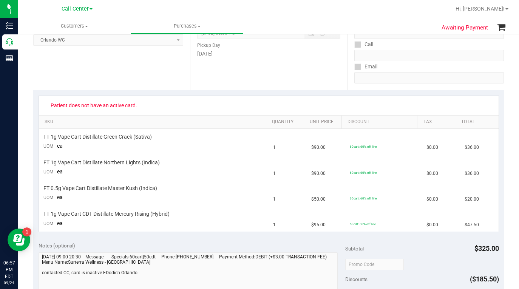
click at [421, 97] on div "Patient does not have an active card." at bounding box center [268, 105] width 459 height 19
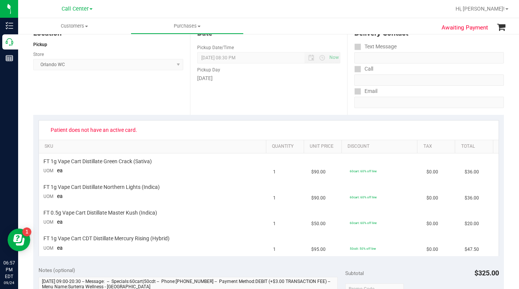
scroll to position [0, 0]
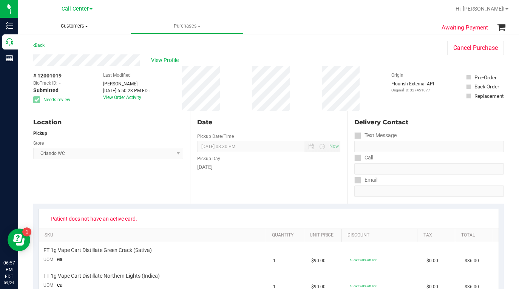
click at [87, 27] on span "Customers" at bounding box center [74, 26] width 112 height 7
click at [48, 45] on span "All customers" at bounding box center [45, 45] width 54 height 6
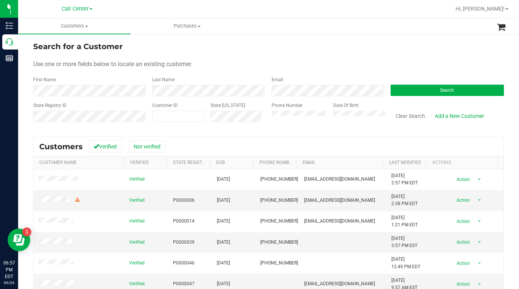
click at [424, 60] on div "Use one or more fields below to locate an existing customer." at bounding box center [268, 64] width 470 height 9
click at [395, 68] on div "Use one or more fields below to locate an existing customer." at bounding box center [268, 64] width 470 height 9
click at [368, 63] on div "Use one or more fields below to locate an existing customer." at bounding box center [268, 64] width 470 height 9
click at [506, 11] on link "Hi, [PERSON_NAME]!" at bounding box center [481, 9] width 59 height 8
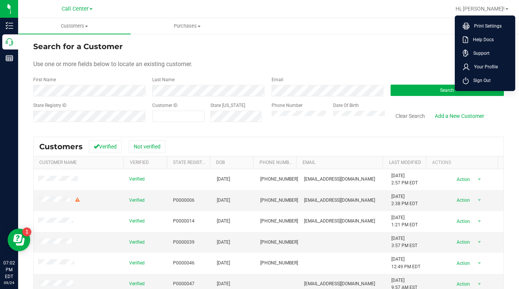
drag, startPoint x: 480, startPoint y: 82, endPoint x: 475, endPoint y: 82, distance: 5.3
click at [480, 81] on span "Sign Out" at bounding box center [479, 81] width 22 height 8
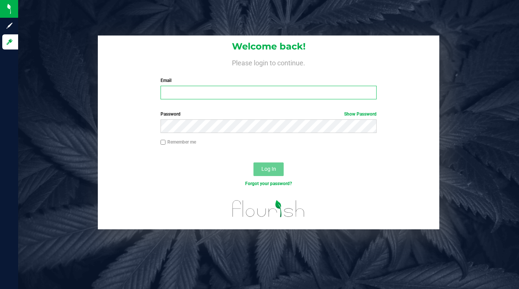
type input "lcousin@liveparallel.com"
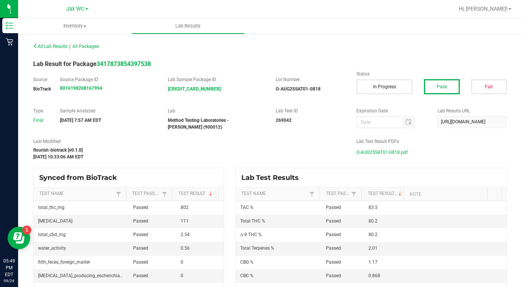
click at [87, 9] on span at bounding box center [86, 9] width 3 height 2
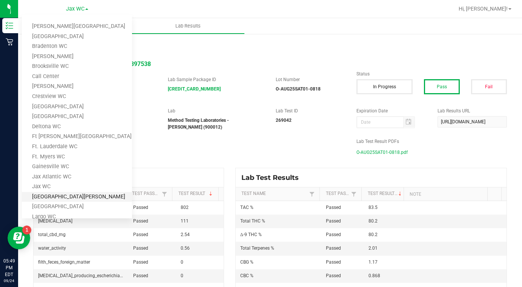
scroll to position [17, 0]
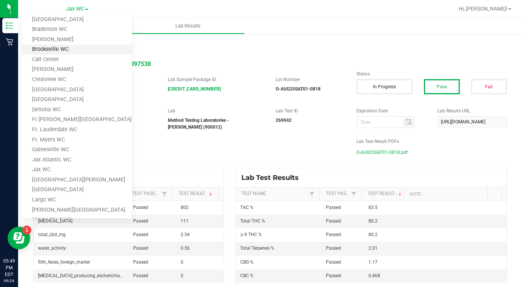
click at [46, 52] on link "Brooksville WC" at bounding box center [77, 50] width 110 height 10
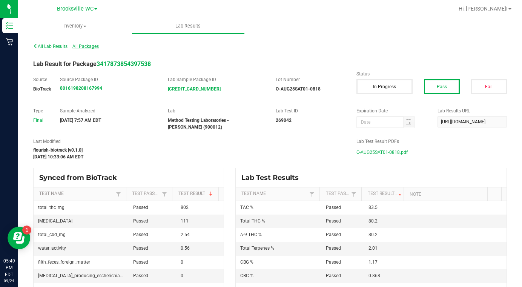
click at [91, 47] on span "All Packages" at bounding box center [85, 46] width 26 height 5
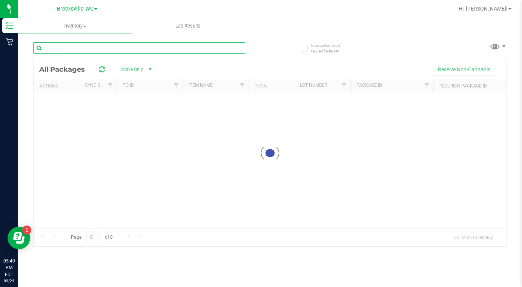
click at [67, 48] on input "text" at bounding box center [139, 47] width 212 height 11
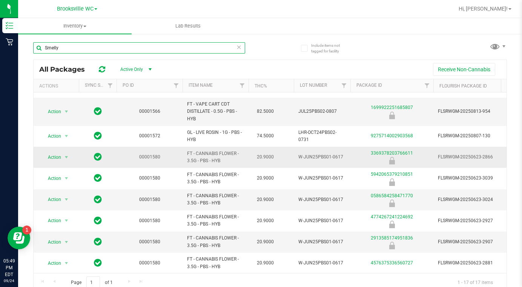
scroll to position [189, 0]
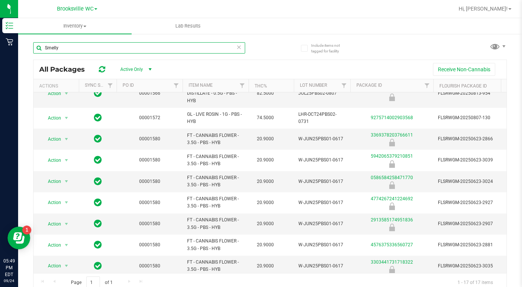
type input "Smelly"
click at [151, 221] on link "00001580" at bounding box center [149, 223] width 21 height 5
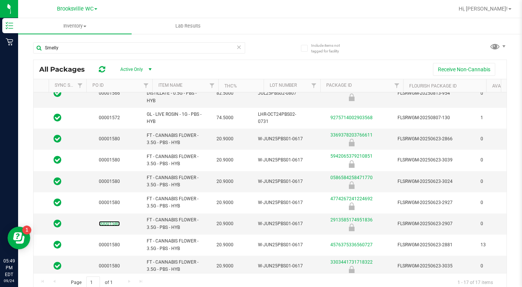
scroll to position [0, 45]
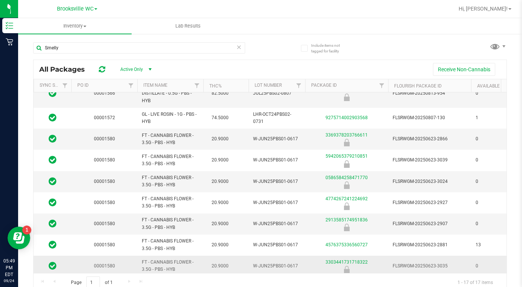
click at [496, 271] on td "0" at bounding box center [490, 266] width 38 height 21
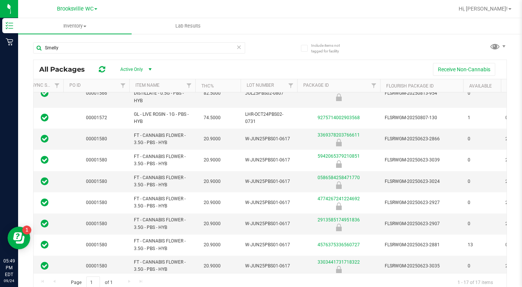
scroll to position [0, 60]
